Goal: Task Accomplishment & Management: Use online tool/utility

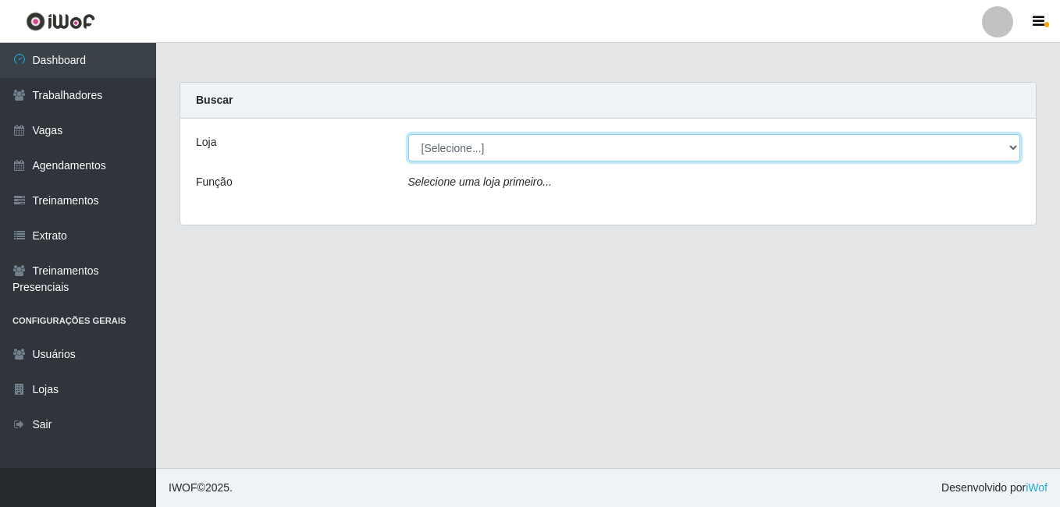
click at [1010, 151] on select "[Selecione...] Extremoz Supermercados" at bounding box center [714, 147] width 612 height 27
select select "519"
click at [408, 134] on select "[Selecione...] Extremoz Supermercados" at bounding box center [714, 147] width 612 height 27
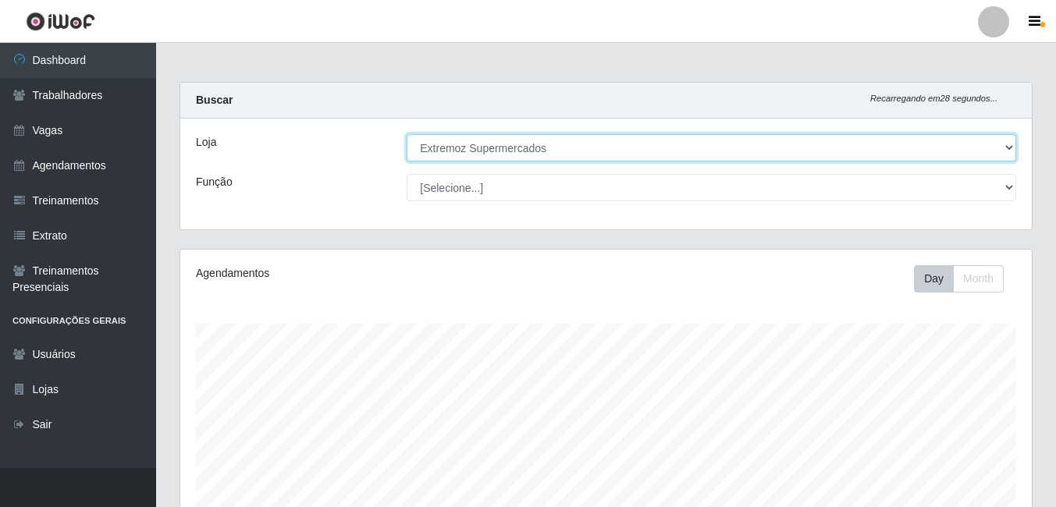
scroll to position [324, 851]
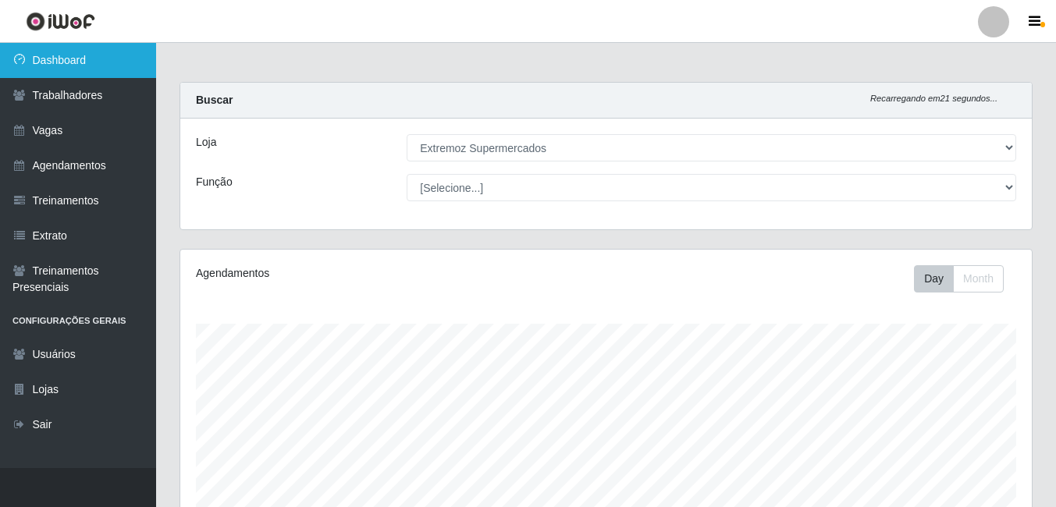
click at [76, 62] on link "Dashboard" at bounding box center [78, 60] width 156 height 35
click at [98, 62] on link "Dashboard" at bounding box center [78, 60] width 156 height 35
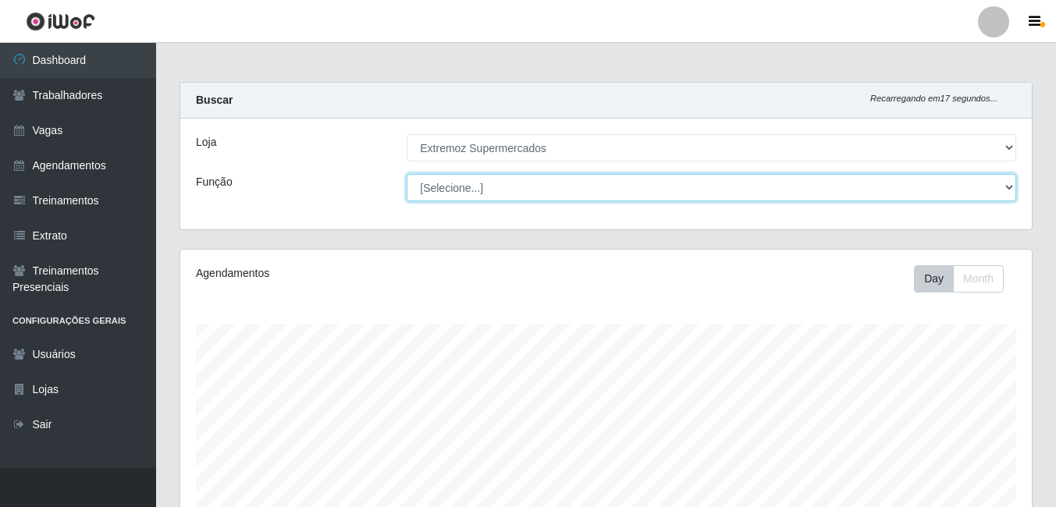
click at [568, 200] on select "[Selecione...] Embalador Embalador + Embalador ++ Operador de Caixa Operador de…" at bounding box center [711, 187] width 609 height 27
select select "22"
click at [407, 174] on select "[Selecione...] Embalador Embalador + Embalador ++ Operador de Caixa Operador de…" at bounding box center [711, 187] width 609 height 27
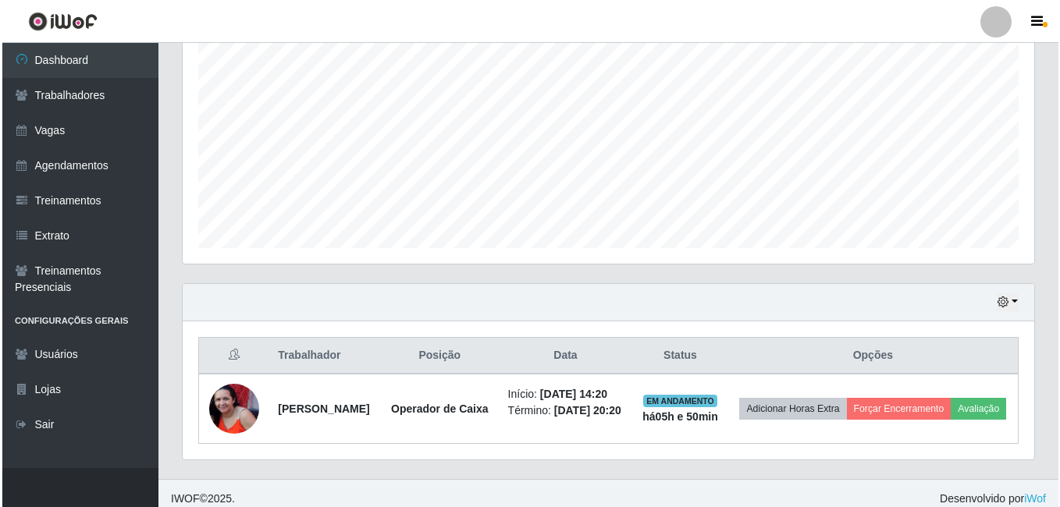
scroll to position [332, 0]
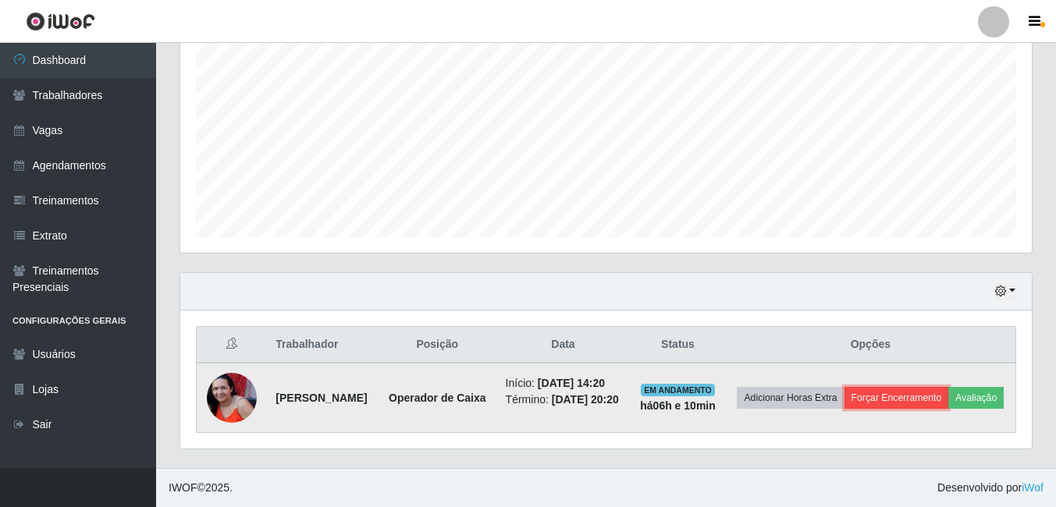
click at [946, 387] on button "Forçar Encerramento" at bounding box center [896, 398] width 105 height 22
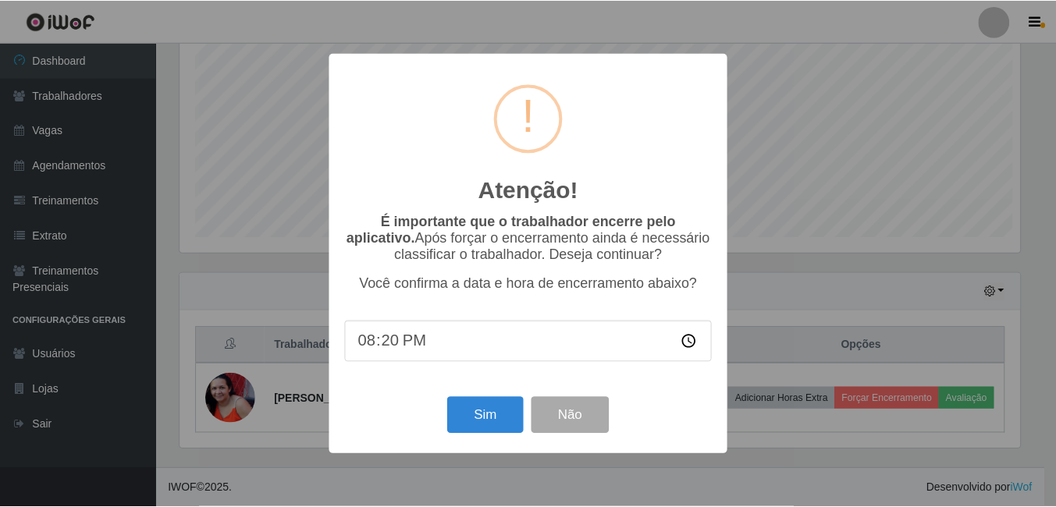
scroll to position [324, 843]
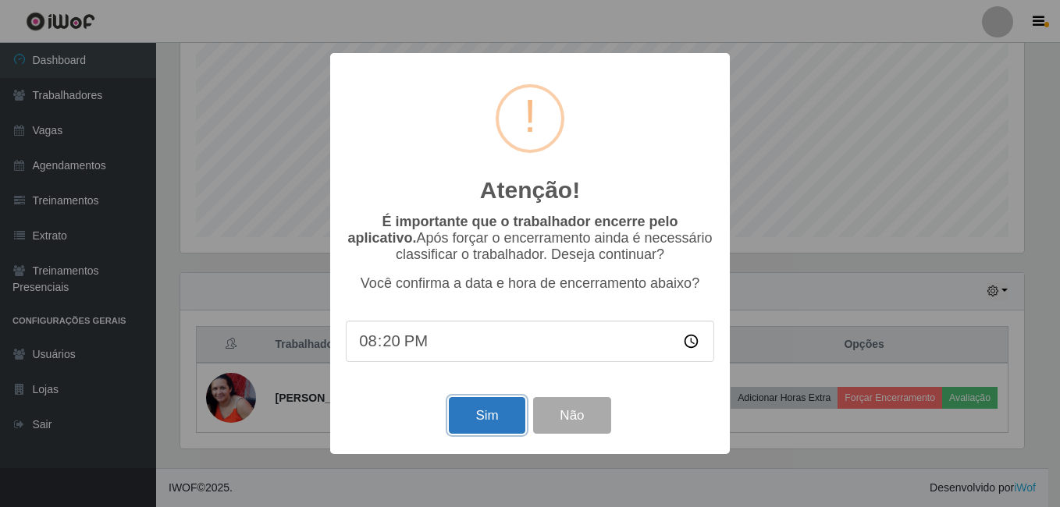
click at [493, 424] on button "Sim" at bounding box center [487, 415] width 76 height 37
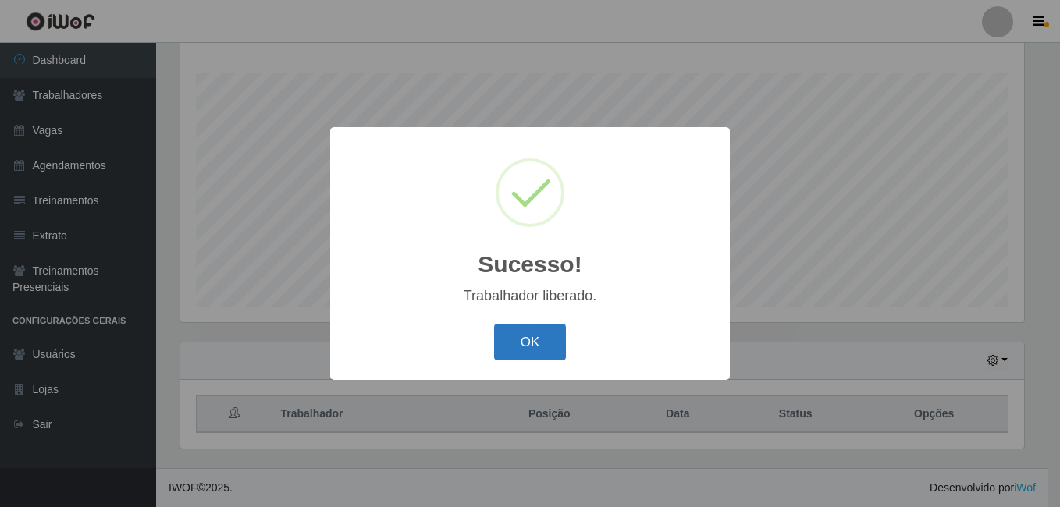
click at [552, 340] on button "OK" at bounding box center [530, 342] width 73 height 37
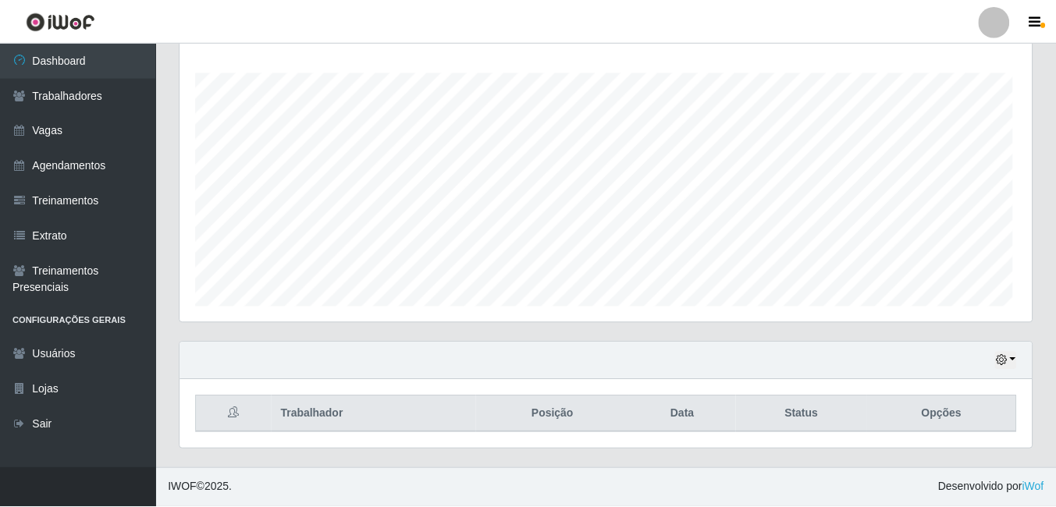
scroll to position [324, 851]
click at [1056, 506] on html "Perfil Alterar Senha Sair Dashboard Trabalhadores Vagas Agendamentos Treinament…" at bounding box center [528, 128] width 1056 height 758
